Goal: Information Seeking & Learning: Learn about a topic

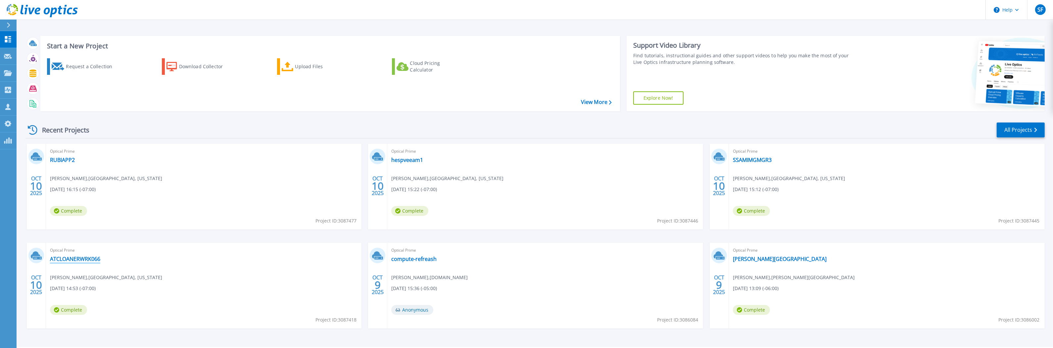
click at [82, 258] on link "ATCLOANERWRK066" at bounding box center [75, 259] width 50 height 7
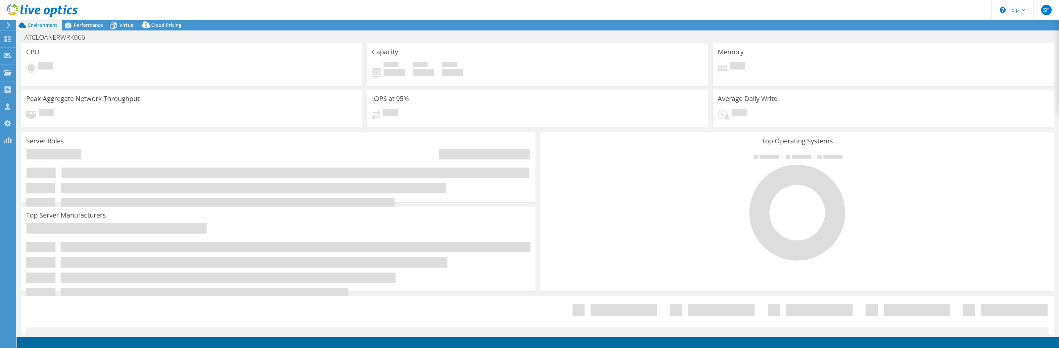
select select "USD"
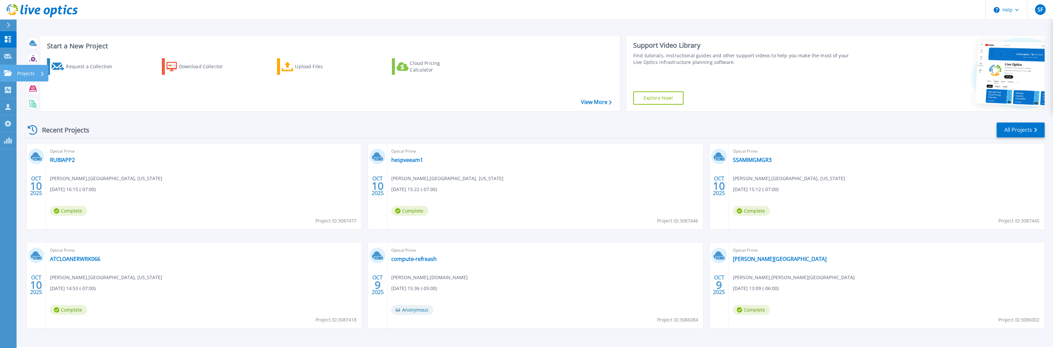
click at [10, 72] on icon at bounding box center [8, 73] width 8 height 6
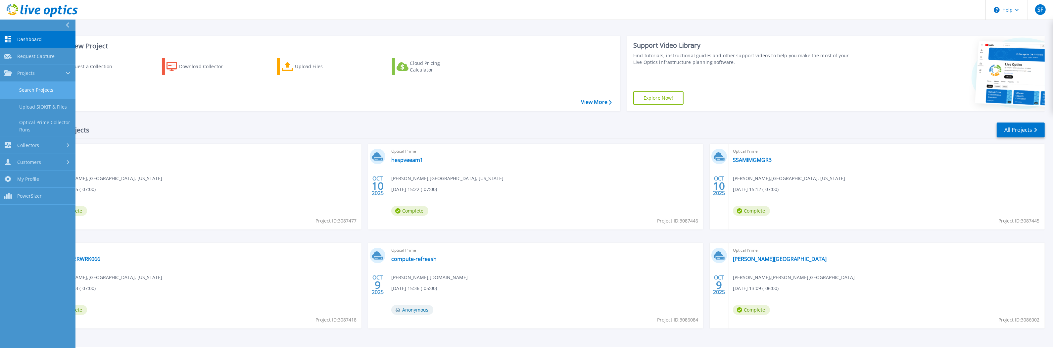
click at [27, 89] on link "Search Projects" at bounding box center [37, 90] width 75 height 17
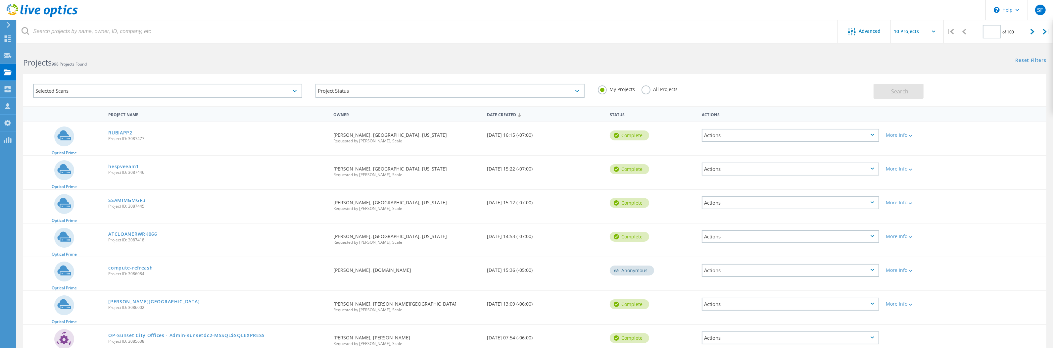
type input "1"
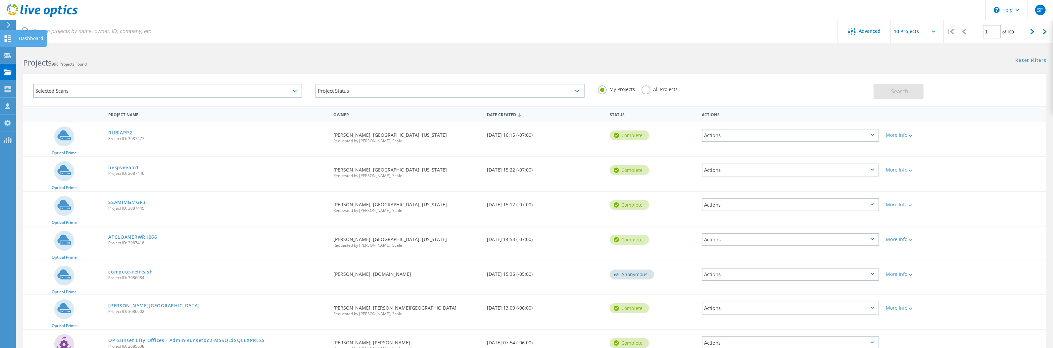
click at [9, 37] on use at bounding box center [8, 38] width 6 height 6
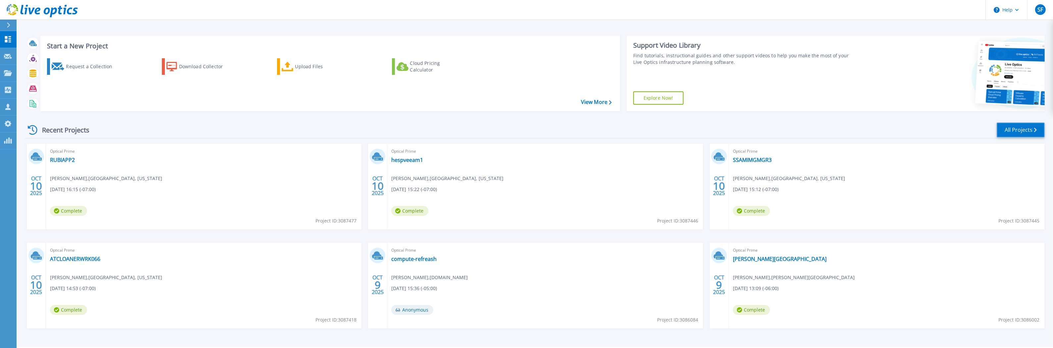
click at [1008, 130] on link "All Projects" at bounding box center [1021, 129] width 48 height 15
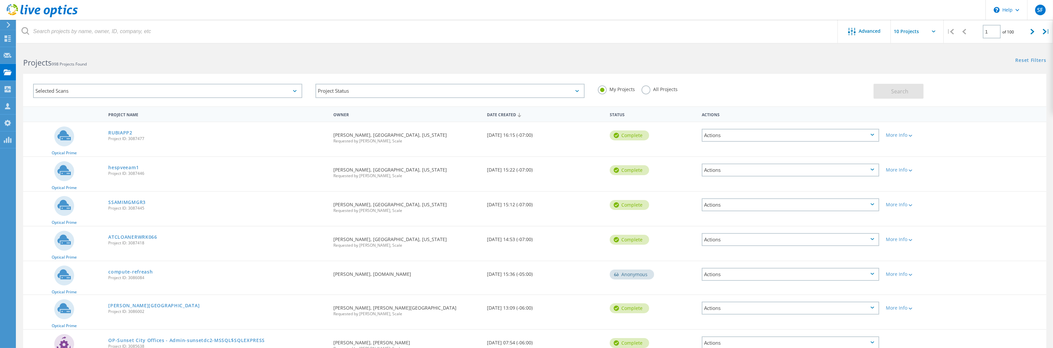
scroll to position [142, 0]
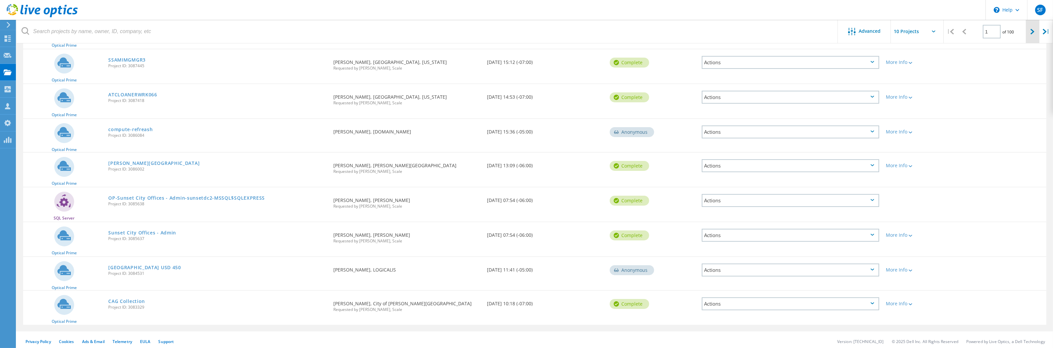
click at [1031, 34] on icon at bounding box center [1032, 32] width 4 height 6
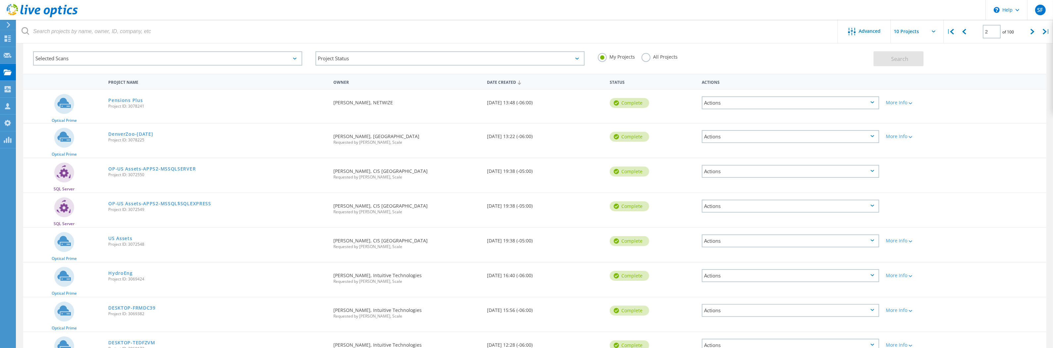
scroll to position [0, 0]
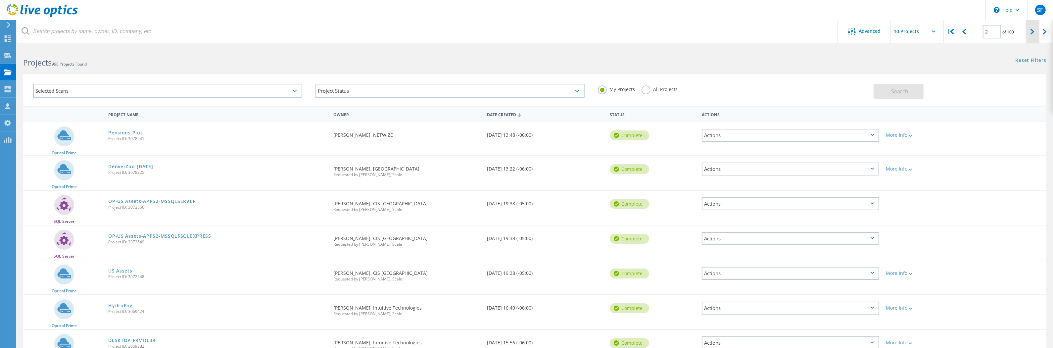
click at [1030, 31] on div at bounding box center [1033, 32] width 14 height 24
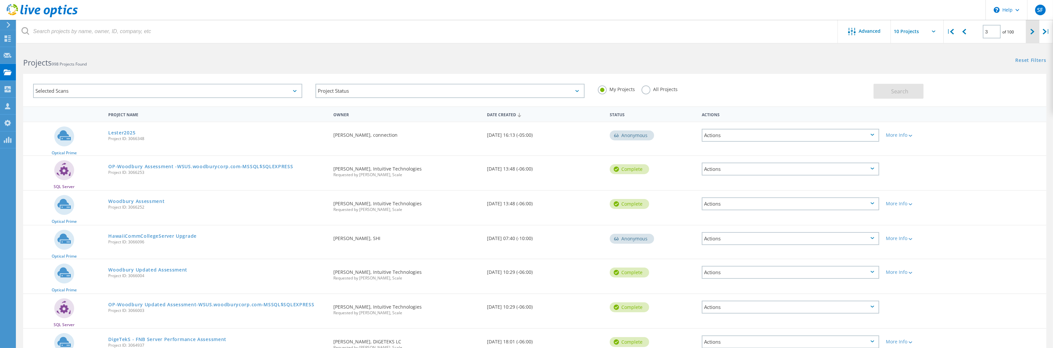
click at [1033, 32] on icon at bounding box center [1032, 32] width 4 height 6
type input "4"
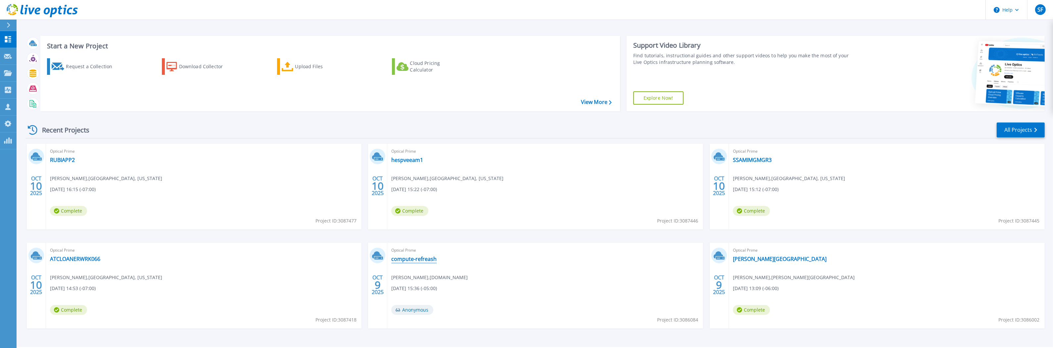
click at [429, 261] on link "compute-refreash" at bounding box center [413, 259] width 45 height 7
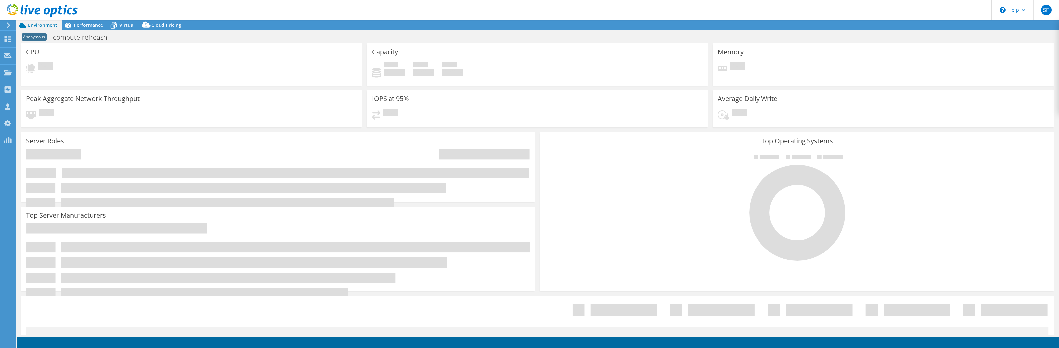
select select "USD"
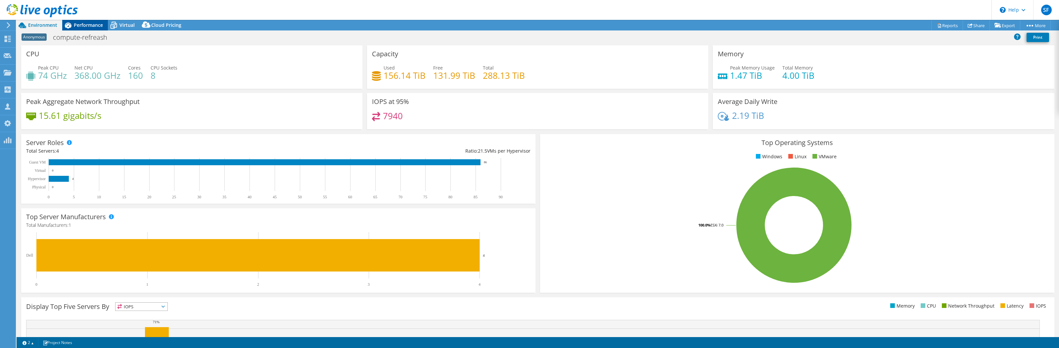
click at [84, 25] on span "Performance" at bounding box center [88, 25] width 29 height 6
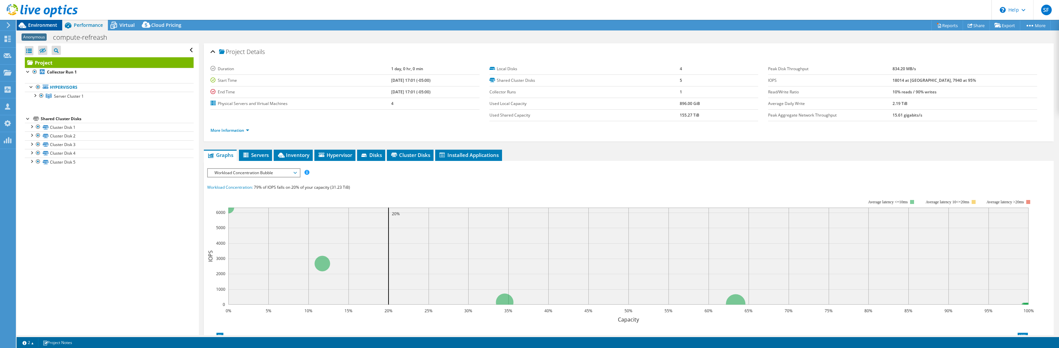
click at [45, 25] on span "Environment" at bounding box center [42, 25] width 29 height 6
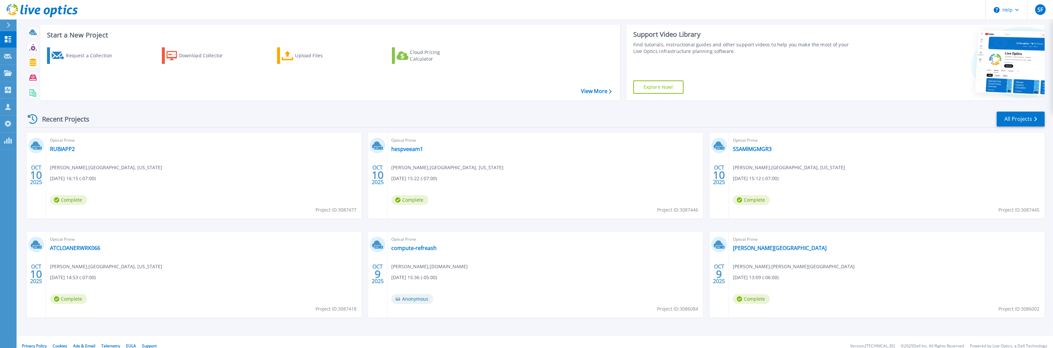
scroll to position [19, 0]
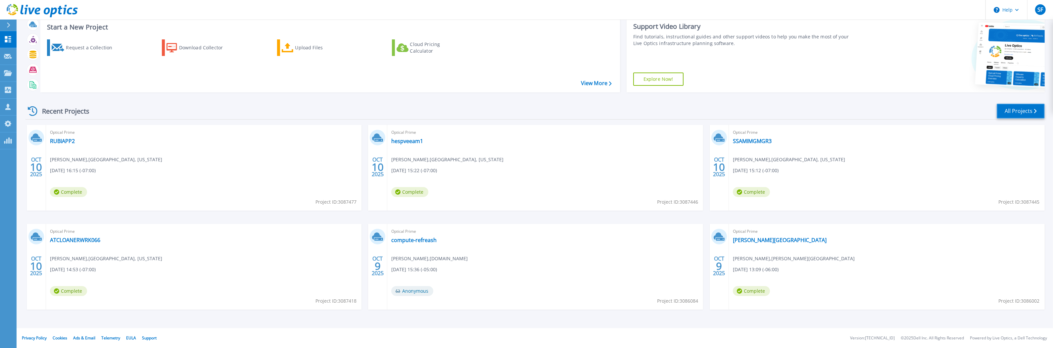
click at [1012, 115] on link "All Projects" at bounding box center [1021, 111] width 48 height 15
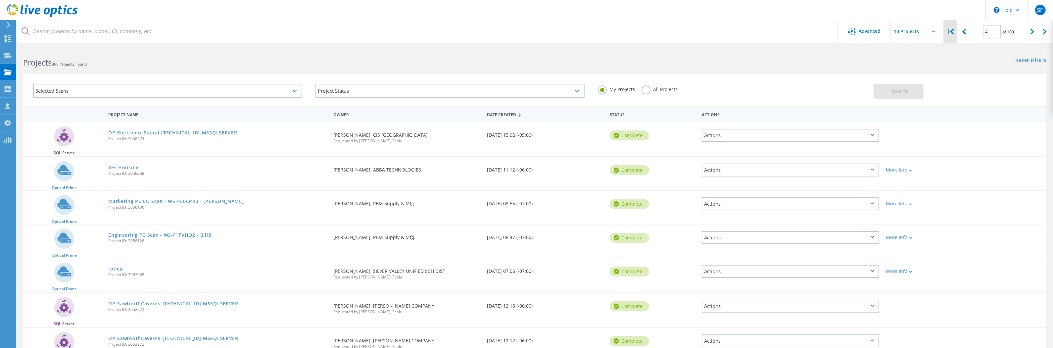
click at [954, 33] on icon at bounding box center [952, 32] width 4 height 6
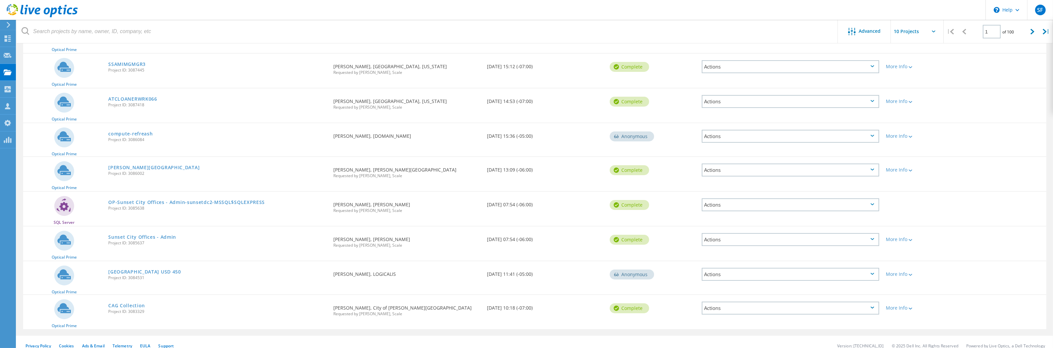
scroll to position [142, 0]
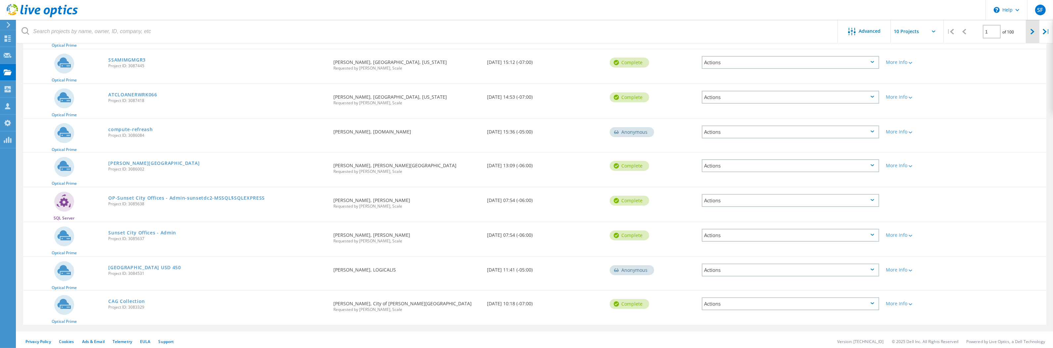
click at [1029, 30] on div at bounding box center [1033, 32] width 14 height 24
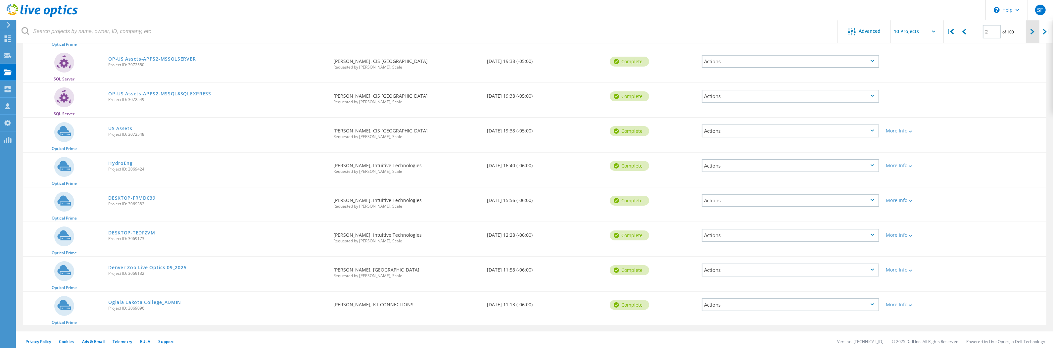
click at [1034, 35] on div at bounding box center [1033, 32] width 14 height 24
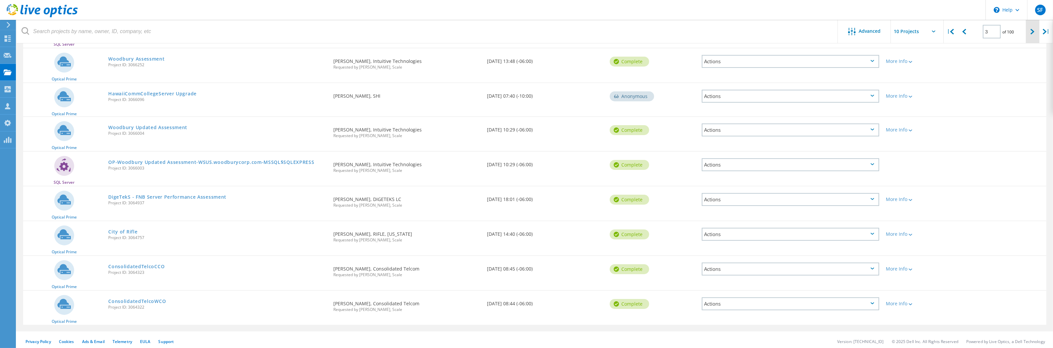
click at [1028, 30] on div at bounding box center [1033, 32] width 14 height 24
type input "4"
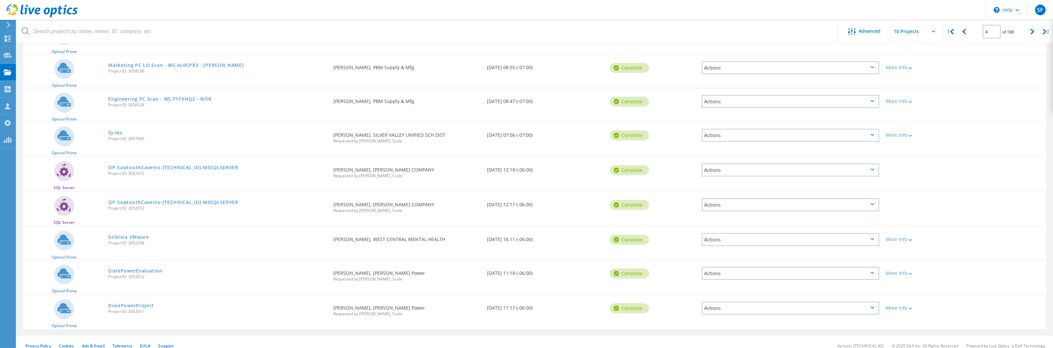
scroll to position [140, 0]
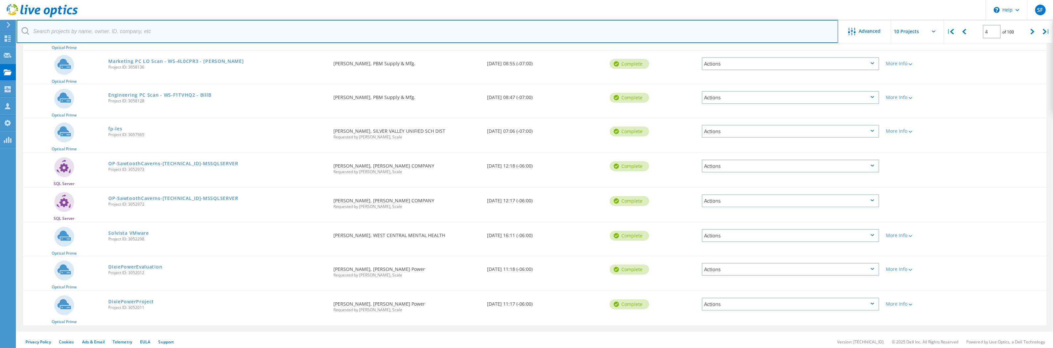
click at [286, 28] on input "text" at bounding box center [428, 31] width 822 height 23
type input "partner"
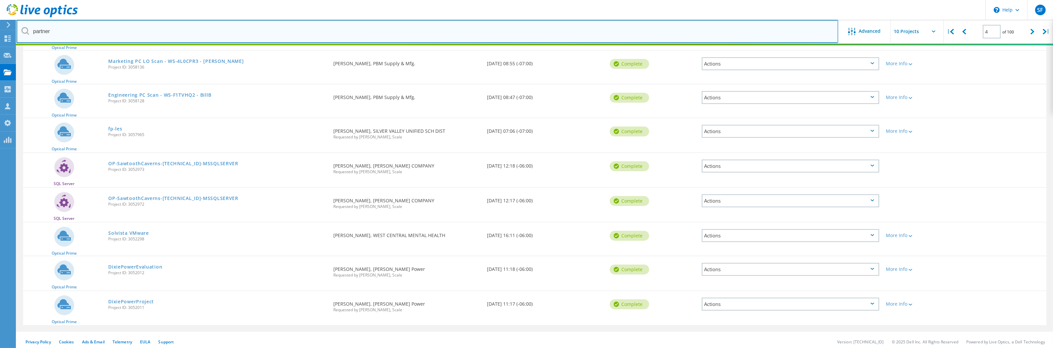
type input "1"
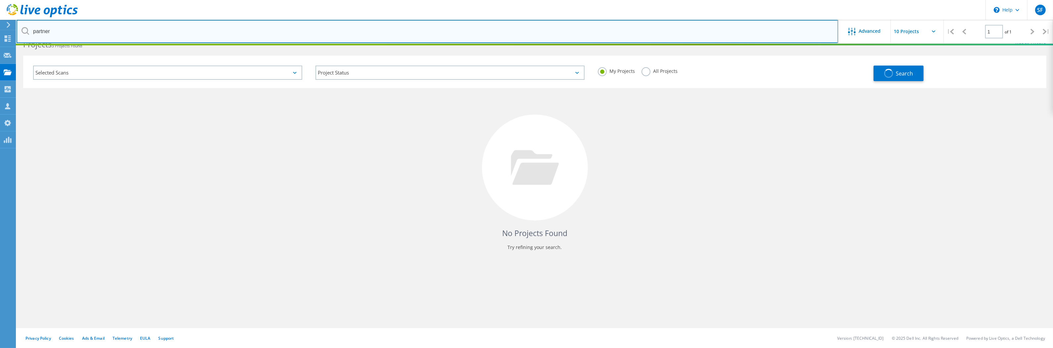
scroll to position [18, 0]
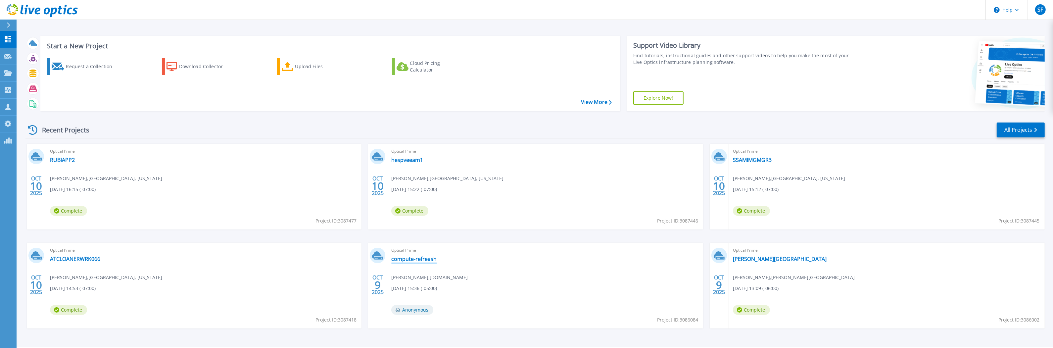
click at [411, 261] on link "compute-refreash" at bounding box center [413, 259] width 45 height 7
click at [1029, 131] on link "All Projects" at bounding box center [1021, 129] width 48 height 15
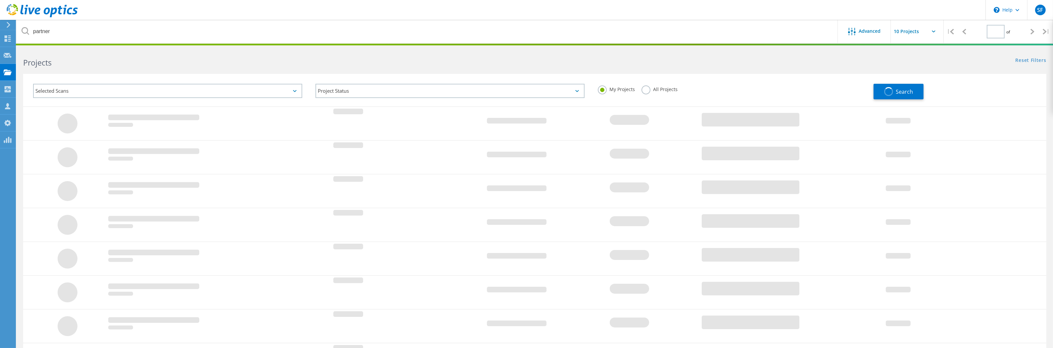
type input "1"
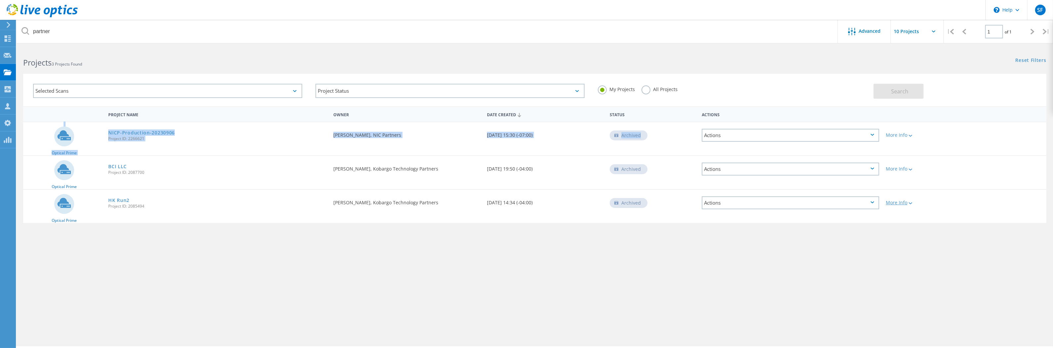
click at [890, 184] on lo-project-search "partner Advanced | 1 of 1 | Email Address Project Name Company Date Created Pro…" at bounding box center [535, 166] width 1036 height 237
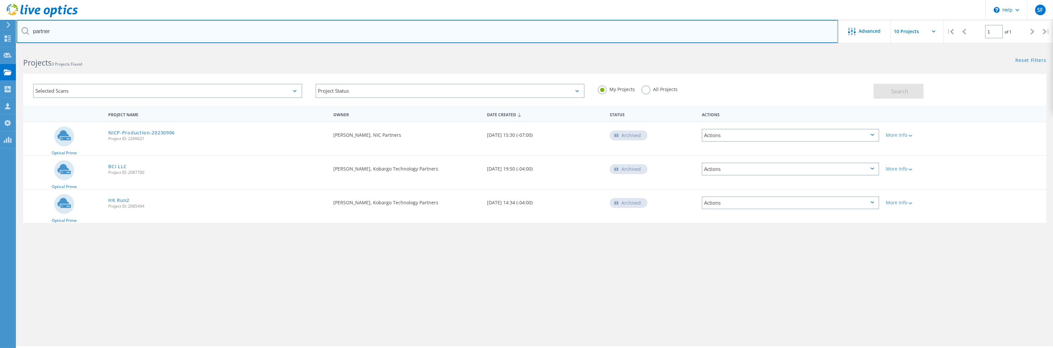
drag, startPoint x: 73, startPoint y: 29, endPoint x: 24, endPoint y: 27, distance: 49.7
click at [24, 27] on div "partner" at bounding box center [427, 31] width 821 height 23
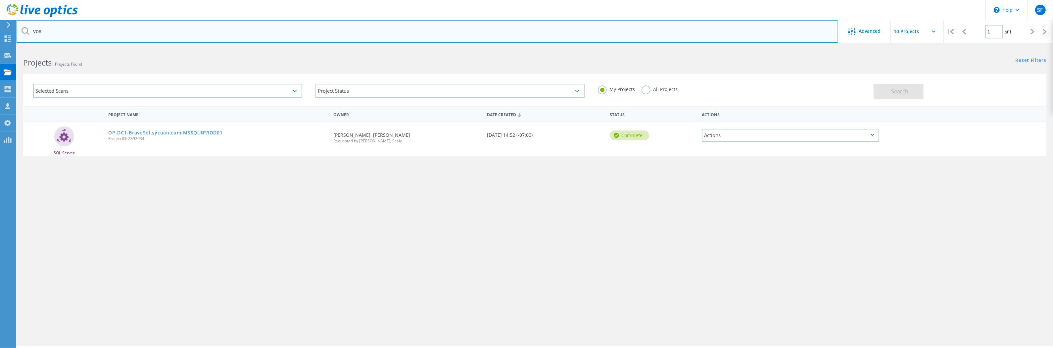
click at [100, 34] on input "vos" at bounding box center [428, 31] width 822 height 23
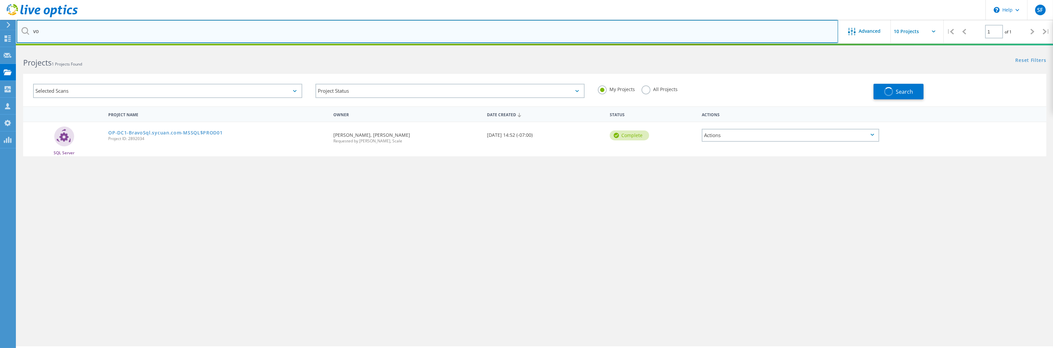
type input "v"
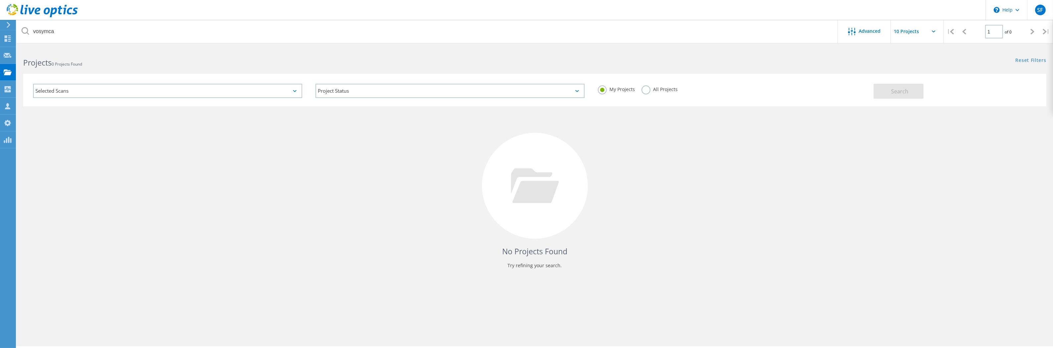
click at [644, 88] on label "All Projects" at bounding box center [660, 88] width 36 height 6
click at [0, 0] on input "All Projects" at bounding box center [0, 0] width 0 height 0
click at [884, 85] on button "Search" at bounding box center [899, 91] width 50 height 15
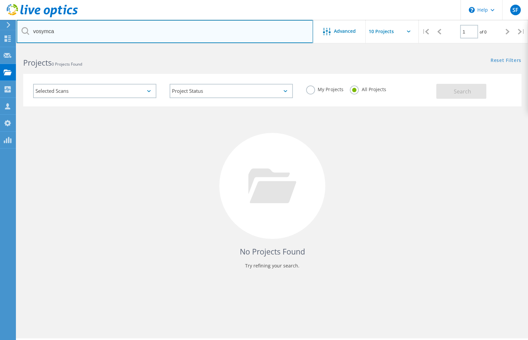
drag, startPoint x: 59, startPoint y: 30, endPoint x: 13, endPoint y: 20, distance: 47.5
click at [13, 48] on div "\n Help Explore Helpful Articles Contact Support SF OEM Team Member Steve Foley…" at bounding box center [264, 203] width 528 height 310
type input "cag"
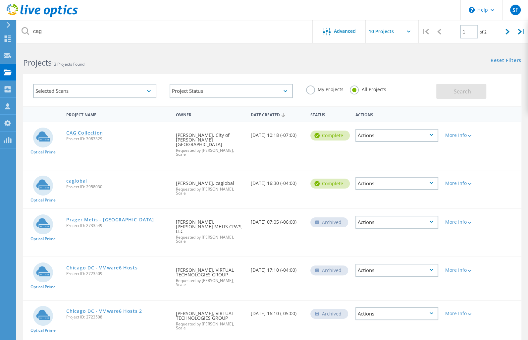
click at [90, 133] on link "CAG Collection" at bounding box center [84, 132] width 37 height 5
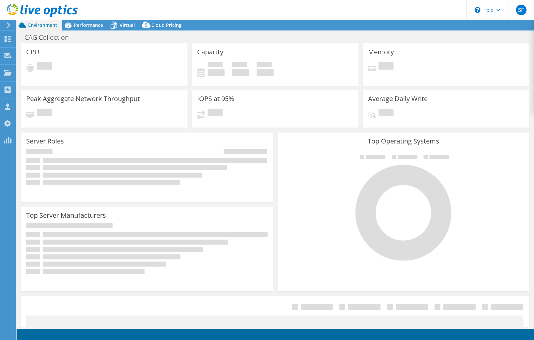
select select "USD"
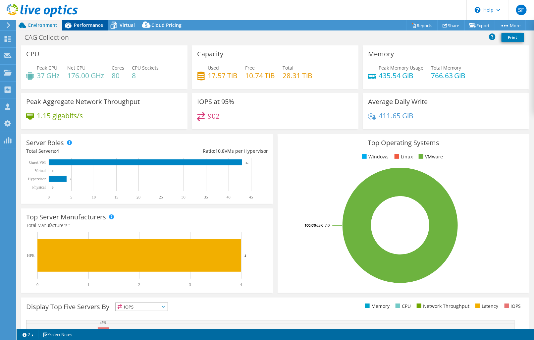
click at [98, 27] on span "Performance" at bounding box center [88, 25] width 29 height 6
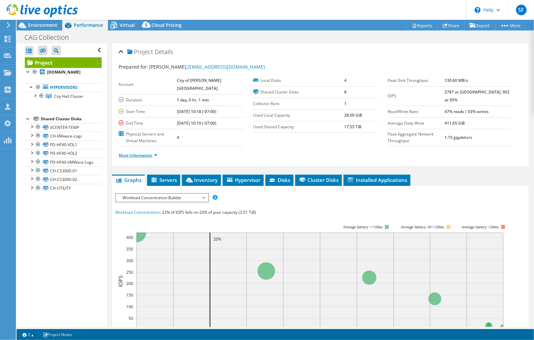
click at [140, 158] on link "More Information" at bounding box center [138, 155] width 39 height 6
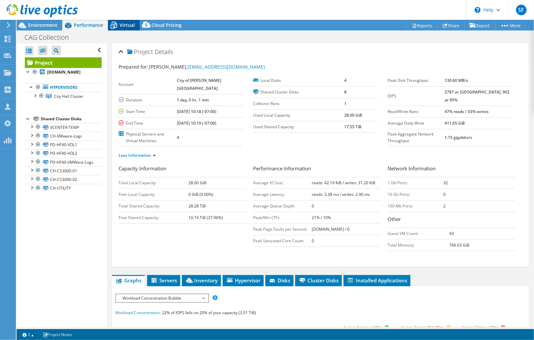
click at [126, 26] on span "Virtual" at bounding box center [126, 25] width 15 height 6
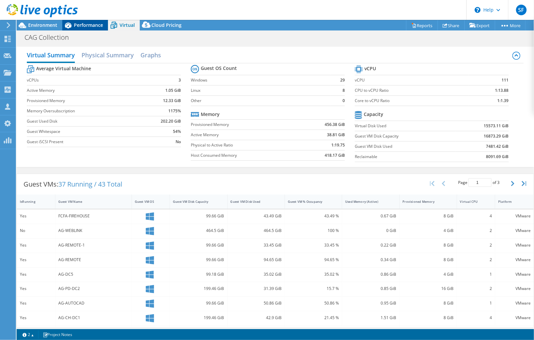
click at [101, 23] on span "Performance" at bounding box center [88, 25] width 29 height 6
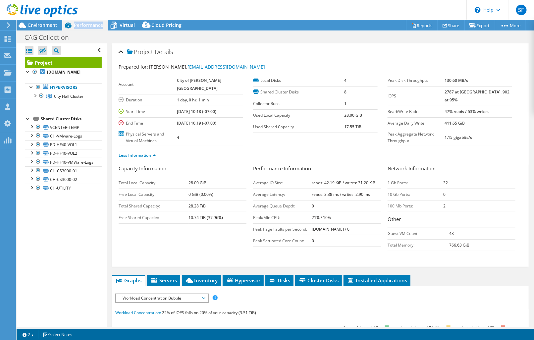
click at [101, 23] on span "Performance" at bounding box center [88, 25] width 29 height 6
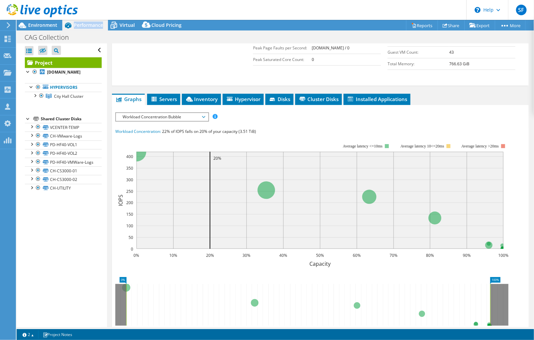
scroll to position [214, 0]
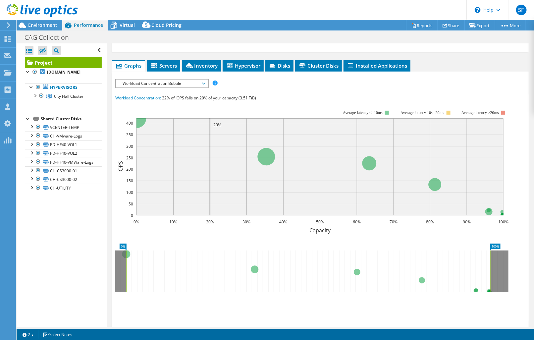
click at [203, 88] on div "Workload Concentration Bubble IOPS Disk Throughput IO Size Latency Queue Depth …" at bounding box center [161, 83] width 93 height 9
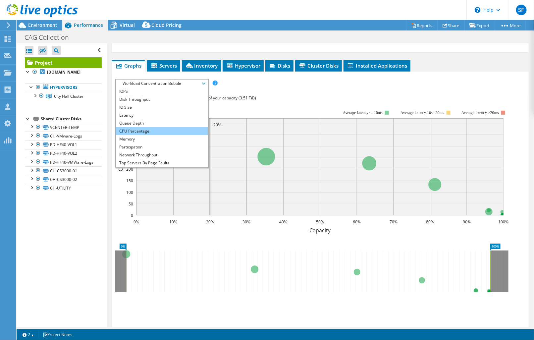
click at [155, 135] on li "CPU Percentage" at bounding box center [162, 131] width 92 height 8
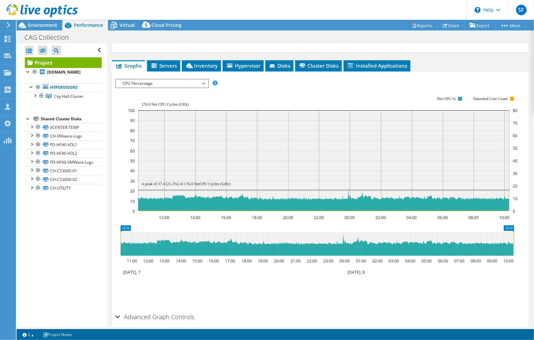
click at [204, 87] on span "CPU Percentage" at bounding box center [161, 83] width 85 height 8
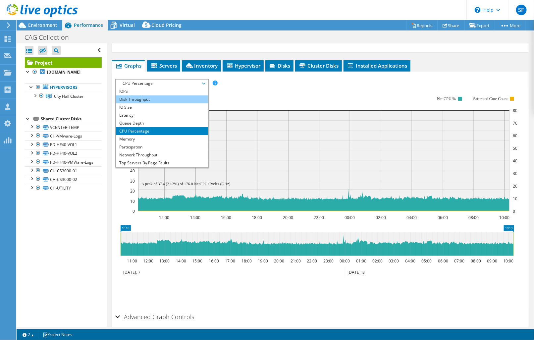
scroll to position [213, 0]
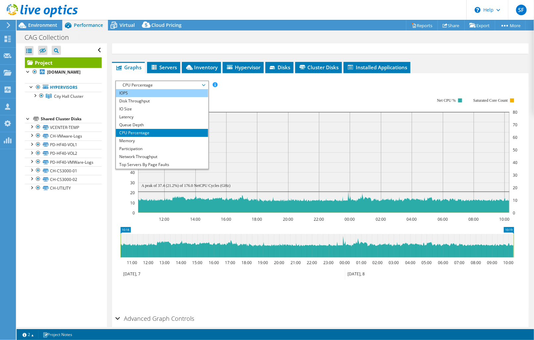
click at [186, 97] on li "IOPS" at bounding box center [162, 93] width 92 height 8
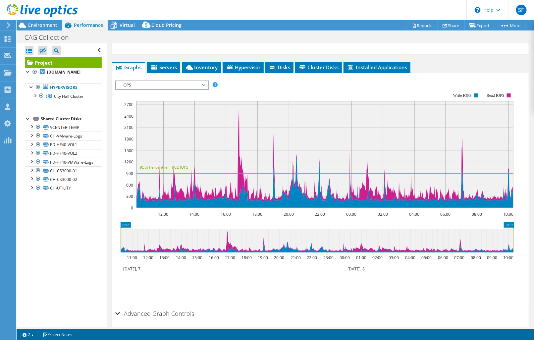
click at [204, 89] on span "IOPS" at bounding box center [161, 85] width 85 height 8
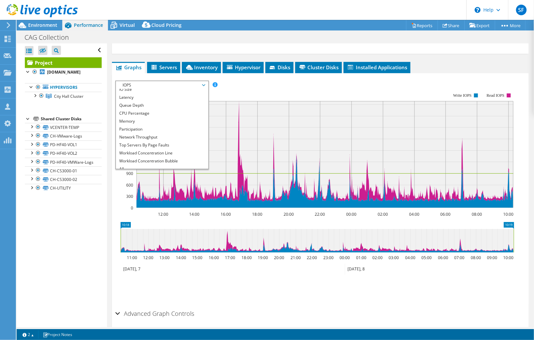
scroll to position [24, 0]
click at [174, 153] on li "Workload Concentration Line" at bounding box center [162, 149] width 92 height 8
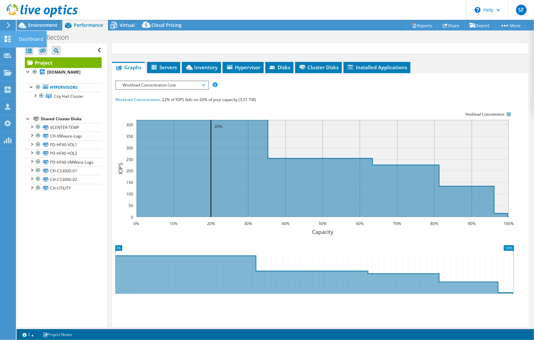
click at [9, 40] on icon at bounding box center [8, 39] width 8 height 6
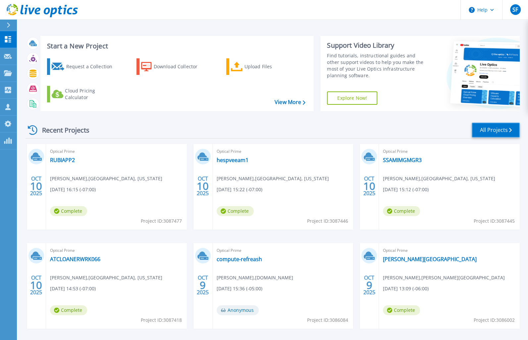
click at [481, 130] on link "All Projects" at bounding box center [495, 129] width 48 height 15
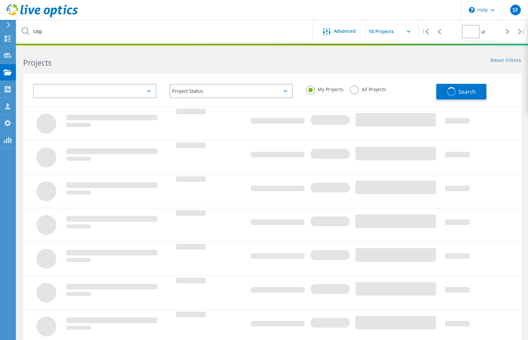
type input "1"
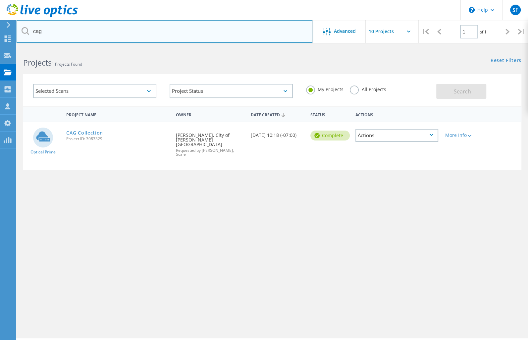
drag, startPoint x: 151, startPoint y: 33, endPoint x: 24, endPoint y: 28, distance: 126.9
click at [0, 32] on html "\n Help Explore Helpful Articles Contact Support SF OEM Team Member [PERSON_NAM…" at bounding box center [264, 179] width 528 height 358
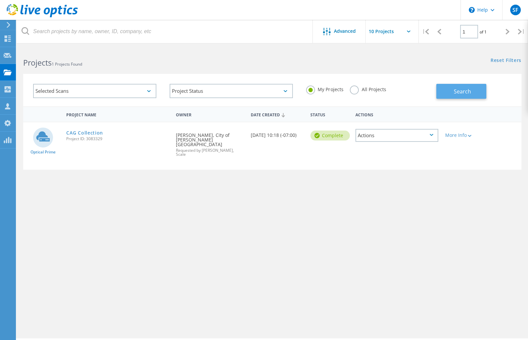
click at [469, 93] on span "Search" at bounding box center [461, 91] width 17 height 7
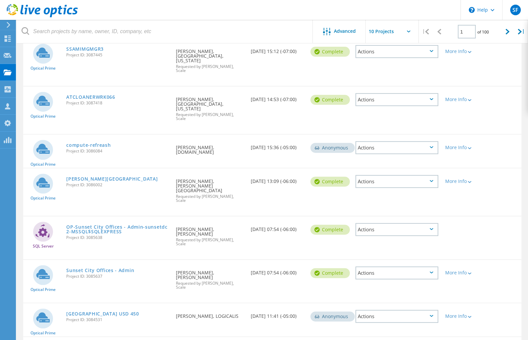
scroll to position [181, 0]
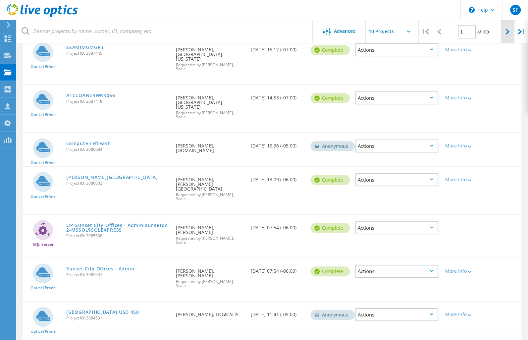
click at [506, 35] on div at bounding box center [507, 32] width 14 height 24
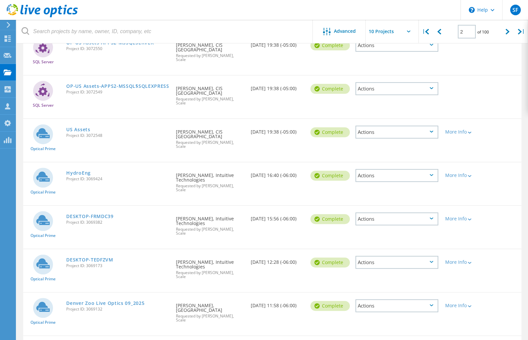
scroll to position [167, 0]
click at [509, 34] on div at bounding box center [507, 32] width 14 height 24
type input "3"
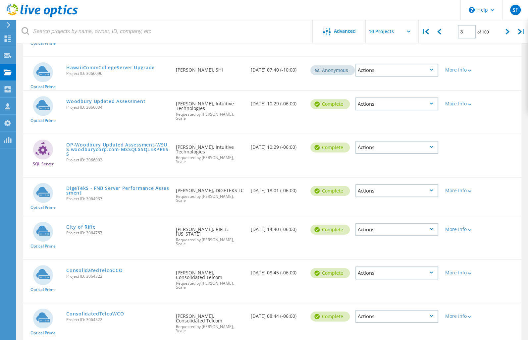
scroll to position [0, 0]
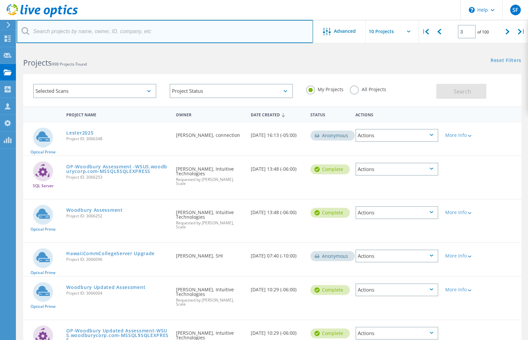
click at [76, 28] on input "text" at bounding box center [165, 31] width 296 height 23
type input "[PERSON_NAME]"
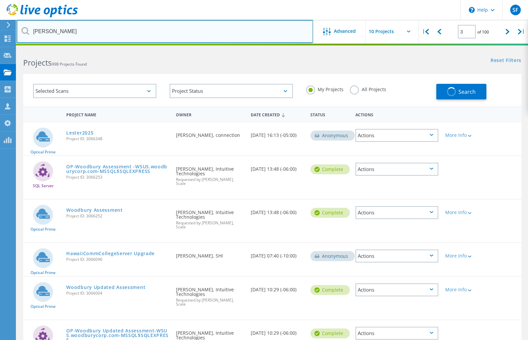
type input "1"
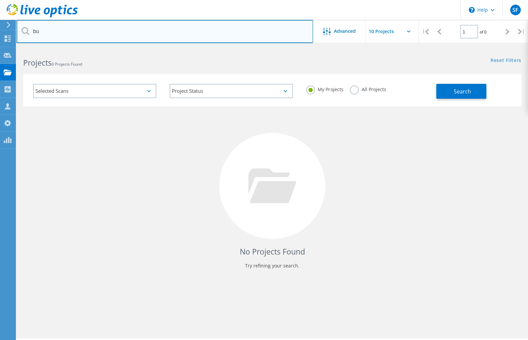
type input "b"
type input "c"
click at [96, 33] on input "text" at bounding box center [165, 31] width 296 height 23
click at [95, 32] on input "text" at bounding box center [165, 31] width 296 height 23
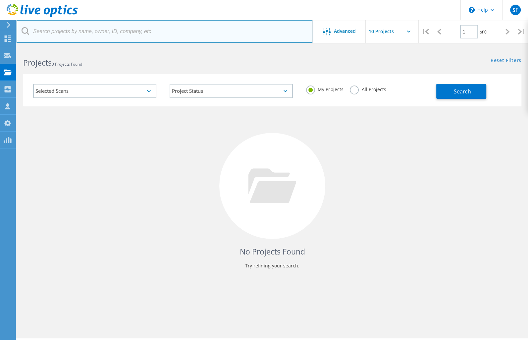
paste input "[EMAIL_ADDRESS][DOMAIN_NAME]"
type input "[EMAIL_ADDRESS][DOMAIN_NAME]"
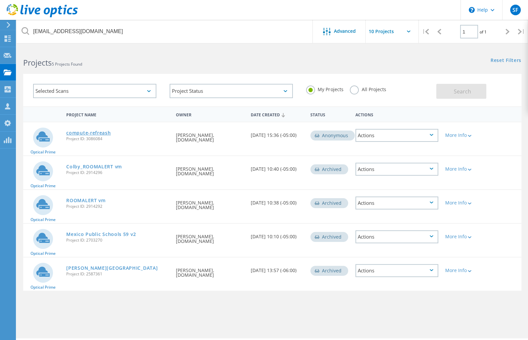
click at [97, 131] on link "compute-refreash" at bounding box center [88, 132] width 44 height 5
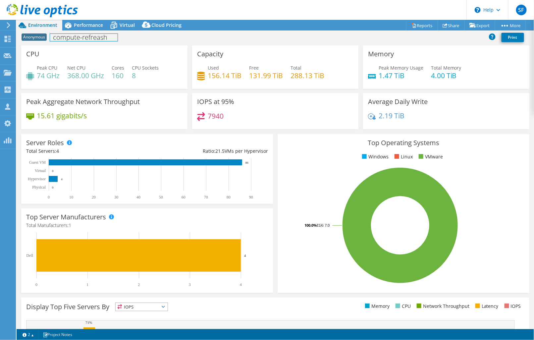
click at [82, 38] on h1 "compute-refreash" at bounding box center [84, 37] width 68 height 7
click at [115, 37] on h1 "compute-refreash" at bounding box center [84, 37] width 68 height 7
click at [54, 35] on h1 "compute-refreash" at bounding box center [84, 37] width 68 height 7
click at [175, 35] on link at bounding box center [176, 37] width 9 height 8
click at [421, 25] on link "Reports" at bounding box center [422, 25] width 32 height 10
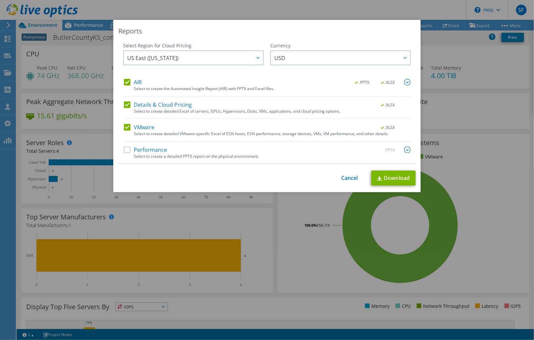
click at [150, 148] on label "Performance" at bounding box center [145, 149] width 43 height 7
click at [0, 0] on input "Performance" at bounding box center [0, 0] width 0 height 0
click at [377, 177] on img at bounding box center [379, 178] width 5 height 4
click at [349, 178] on link "Cancel" at bounding box center [349, 178] width 17 height 6
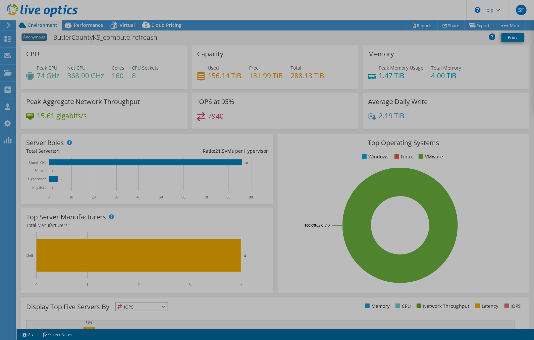
click at [349, 178] on div at bounding box center [267, 170] width 534 height 340
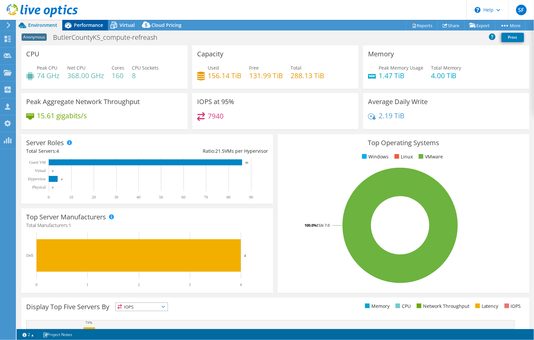
click at [90, 25] on span "Performance" at bounding box center [88, 25] width 29 height 6
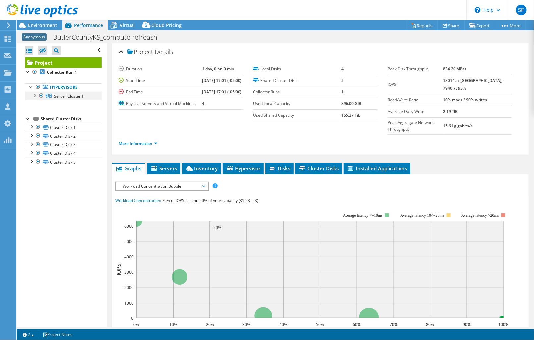
click at [35, 95] on div at bounding box center [34, 95] width 7 height 7
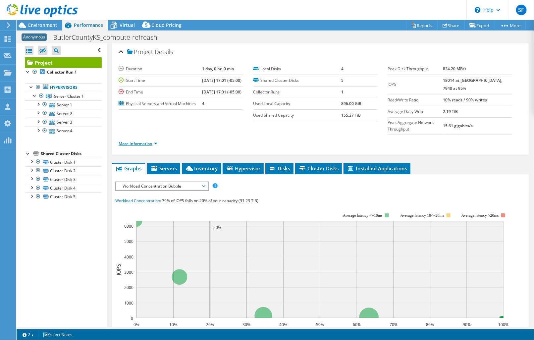
click at [141, 143] on link "More Information" at bounding box center [138, 144] width 39 height 6
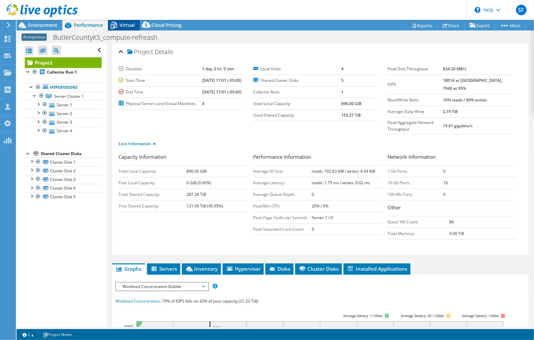
click at [127, 24] on span "Virtual" at bounding box center [126, 25] width 15 height 6
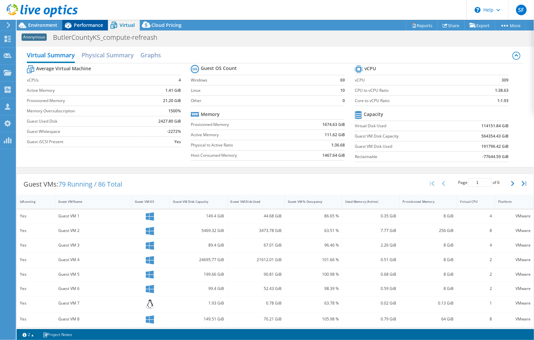
click at [87, 27] on span "Performance" at bounding box center [88, 25] width 29 height 6
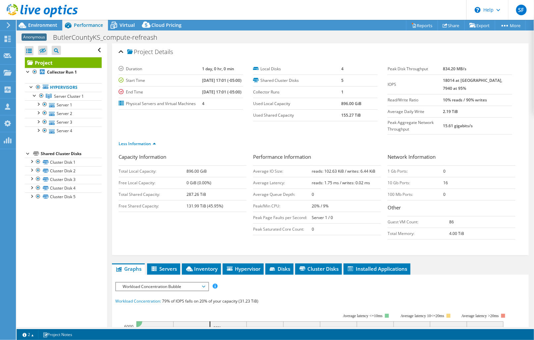
click at [175, 286] on span "Workload Concentration Bubble" at bounding box center [161, 286] width 85 height 8
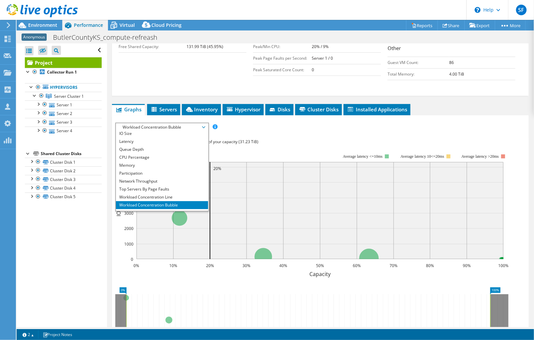
scroll to position [24, 0]
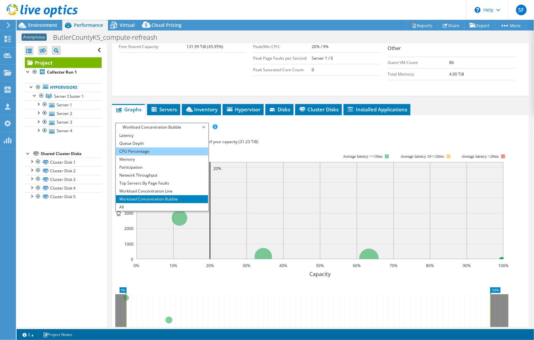
click at [169, 148] on li "CPU Percentage" at bounding box center [162, 151] width 92 height 8
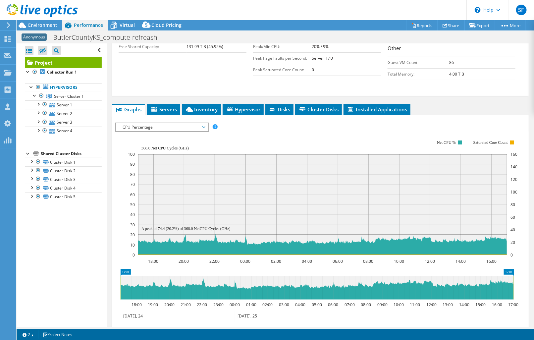
click at [196, 124] on span "CPU Percentage" at bounding box center [161, 127] width 85 height 8
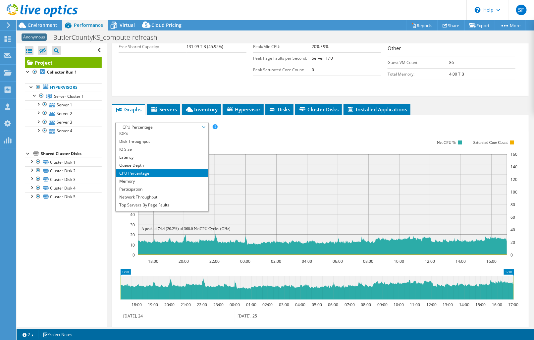
scroll to position [0, 0]
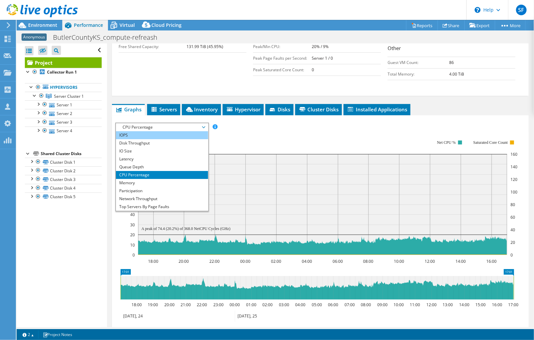
click at [178, 132] on li "IOPS" at bounding box center [162, 135] width 92 height 8
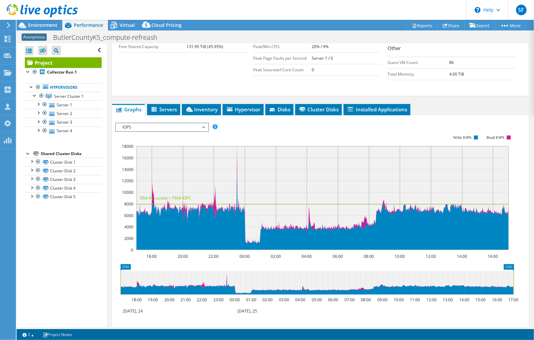
click at [190, 125] on span "IOPS" at bounding box center [161, 127] width 85 height 8
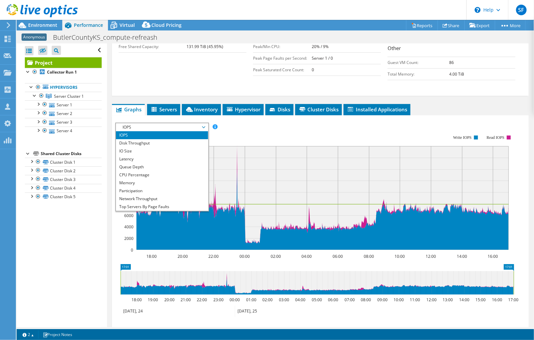
scroll to position [24, 0]
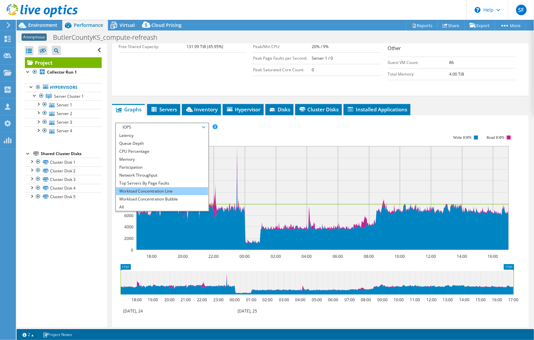
click at [182, 187] on li "Workload Concentration Line" at bounding box center [162, 191] width 92 height 8
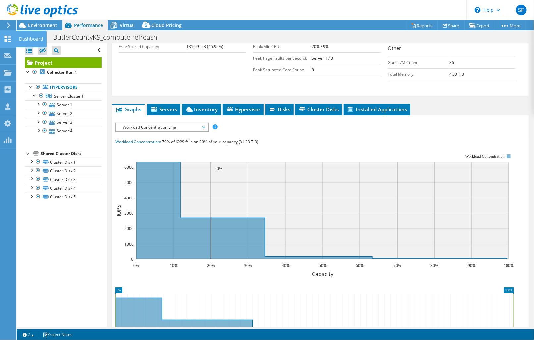
click at [6, 37] on use at bounding box center [8, 39] width 6 height 6
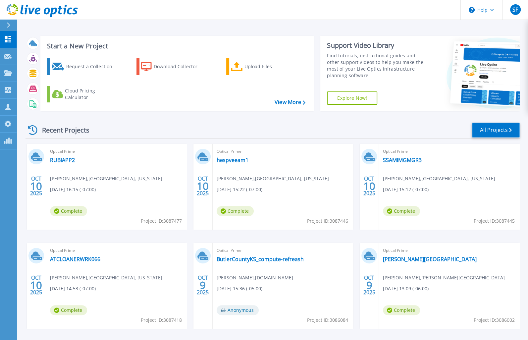
click at [491, 132] on link "All Projects" at bounding box center [495, 129] width 48 height 15
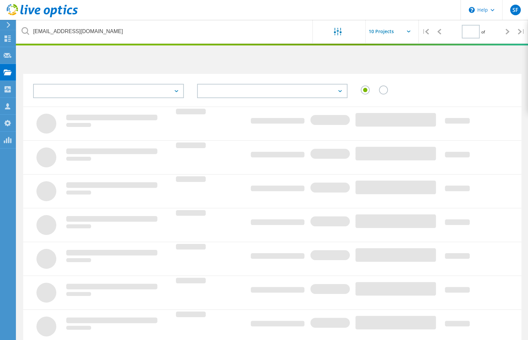
type input "1"
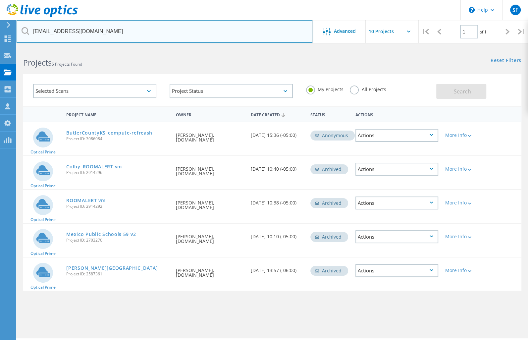
drag, startPoint x: 118, startPoint y: 31, endPoint x: 4, endPoint y: 24, distance: 114.4
click at [4, 48] on div "\n Help Explore Helpful Articles Contact Support SF OEM Team Member [PERSON_NAM…" at bounding box center [264, 203] width 528 height 310
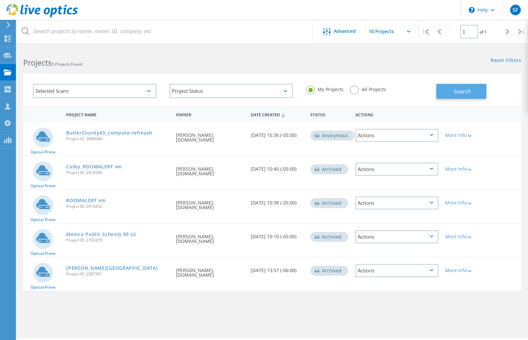
click at [443, 97] on button "Search" at bounding box center [461, 91] width 50 height 15
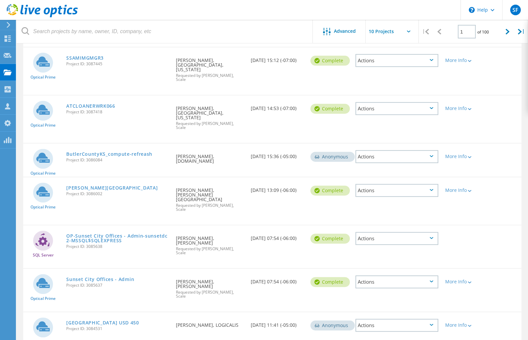
scroll to position [181, 0]
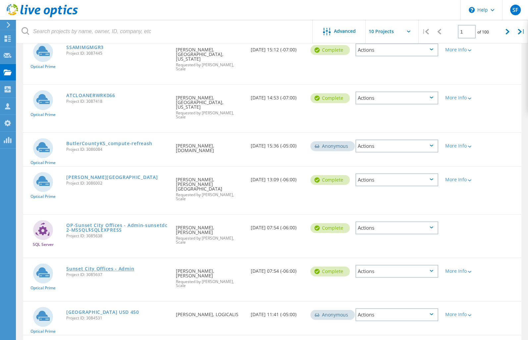
click at [85, 266] on link "Sunset City Offices - Admin" at bounding box center [100, 268] width 68 height 5
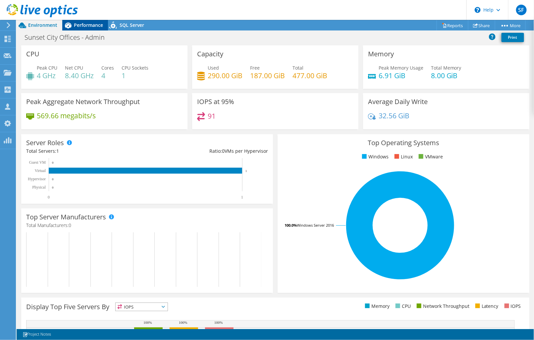
click at [83, 28] on span "Performance" at bounding box center [88, 25] width 29 height 6
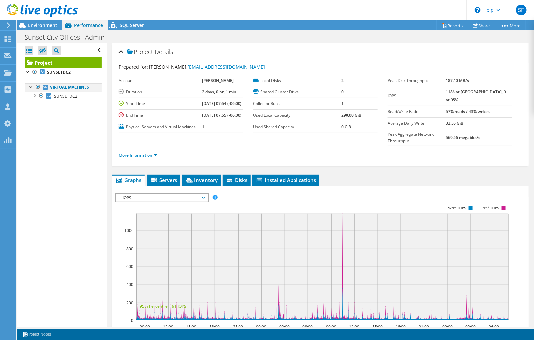
click at [31, 87] on div at bounding box center [31, 86] width 7 height 7
click at [30, 86] on div at bounding box center [31, 86] width 7 height 7
click at [33, 98] on div at bounding box center [34, 95] width 7 height 7
click at [7, 123] on icon at bounding box center [8, 123] width 8 height 6
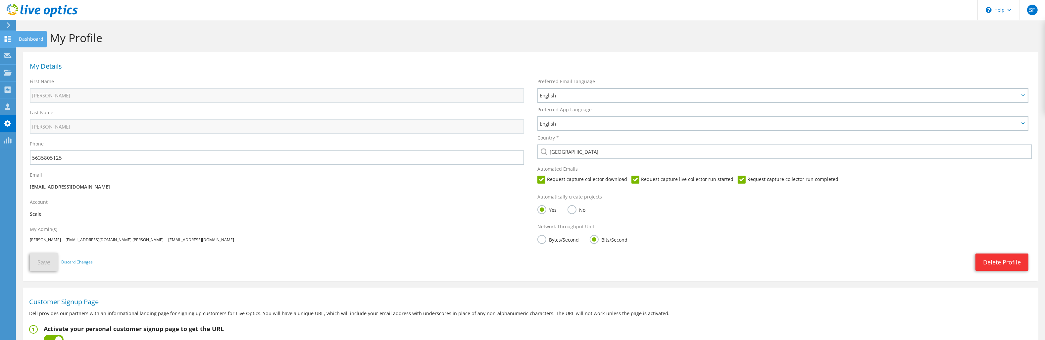
click at [10, 41] on use at bounding box center [8, 39] width 6 height 6
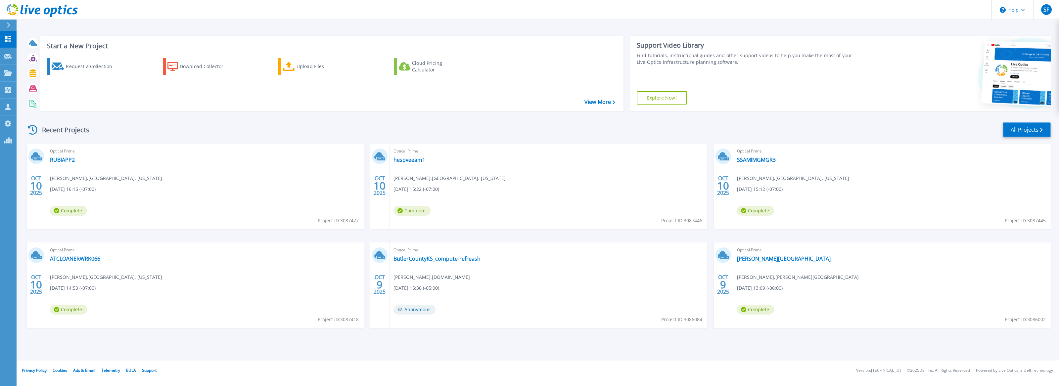
click at [1017, 133] on link "All Projects" at bounding box center [1027, 129] width 48 height 15
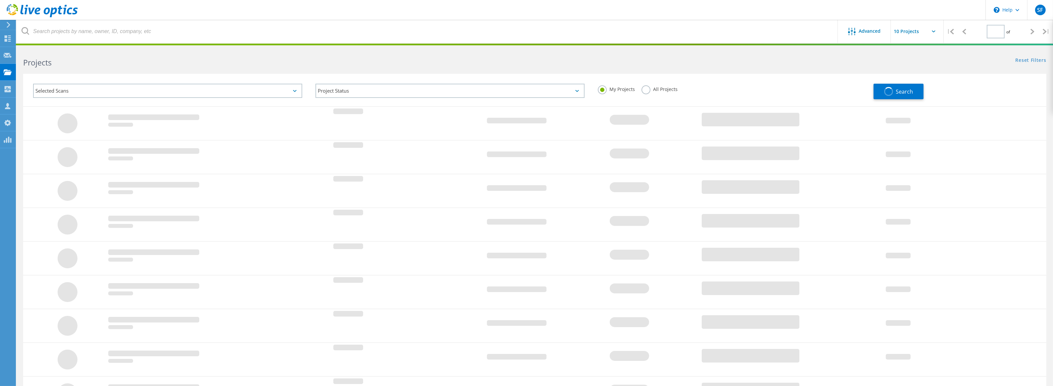
type input "1"
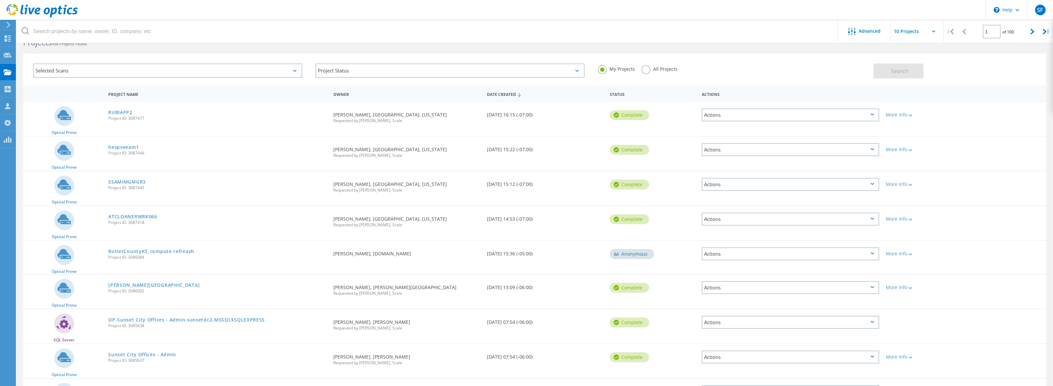
scroll to position [104, 0]
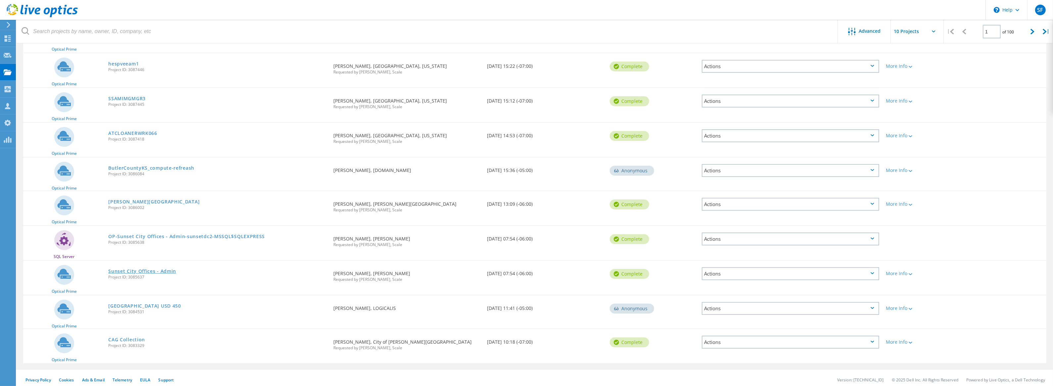
click at [132, 269] on link "Sunset City Offices - Admin" at bounding box center [142, 271] width 68 height 5
